Goal: Transaction & Acquisition: Subscribe to service/newsletter

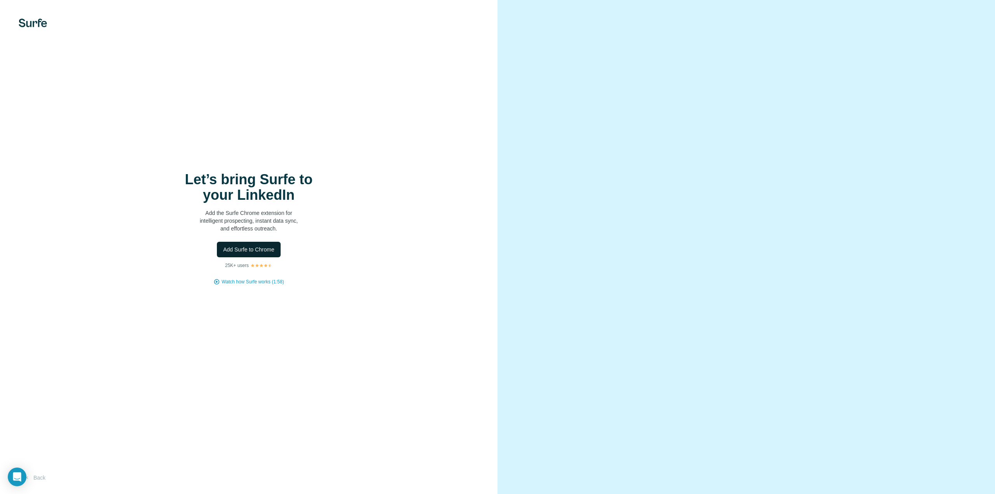
click at [271, 254] on button "Add Surfe to Chrome" at bounding box center [249, 250] width 64 height 16
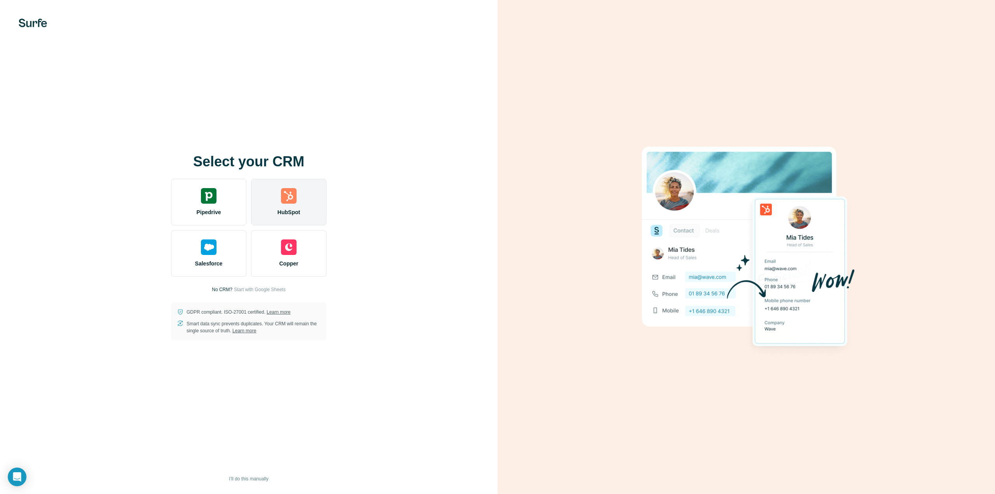
click at [304, 193] on div "HubSpot" at bounding box center [288, 202] width 75 height 47
click at [298, 205] on div "HubSpot" at bounding box center [288, 202] width 75 height 47
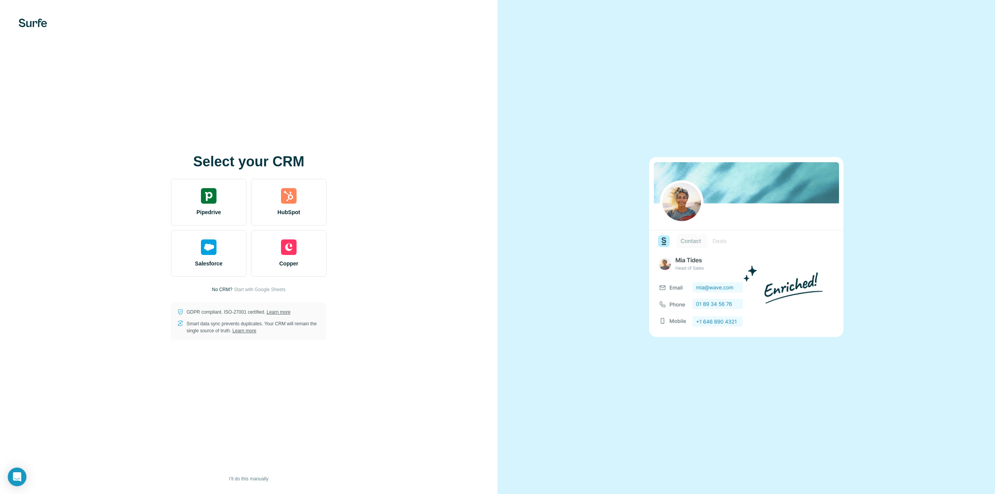
click at [473, 340] on div "Select your CRM Pipedrive HubSpot Salesforce Copper No CRM? Start with Google S…" at bounding box center [248, 247] width 497 height 494
click at [37, 389] on div "Select your CRM Pipedrive HubSpot Salesforce Copper No CRM? Start with Google S…" at bounding box center [248, 247] width 497 height 494
click at [159, 415] on div "Select your CRM Pipedrive HubSpot Salesforce Copper No CRM? Start with Google S…" at bounding box center [248, 247] width 497 height 494
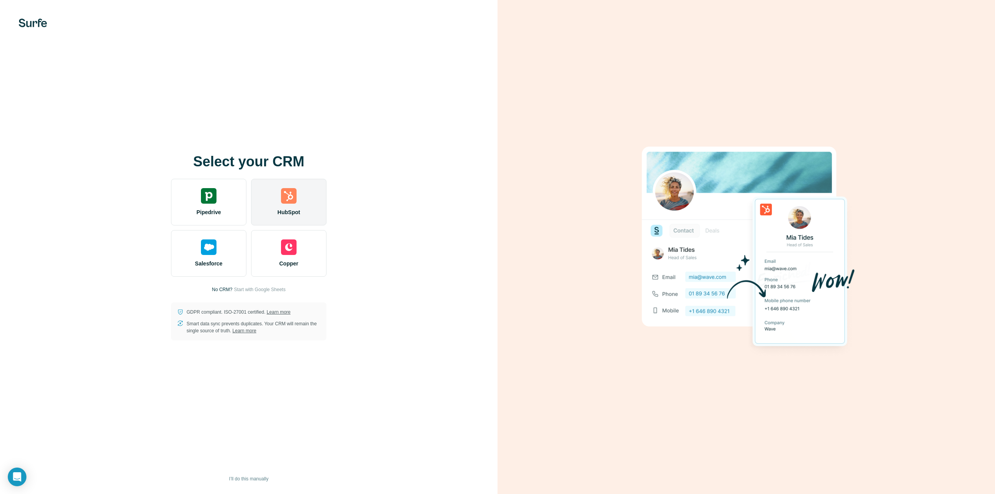
click at [291, 203] on img at bounding box center [289, 196] width 16 height 16
